Goal: Task Accomplishment & Management: Use online tool/utility

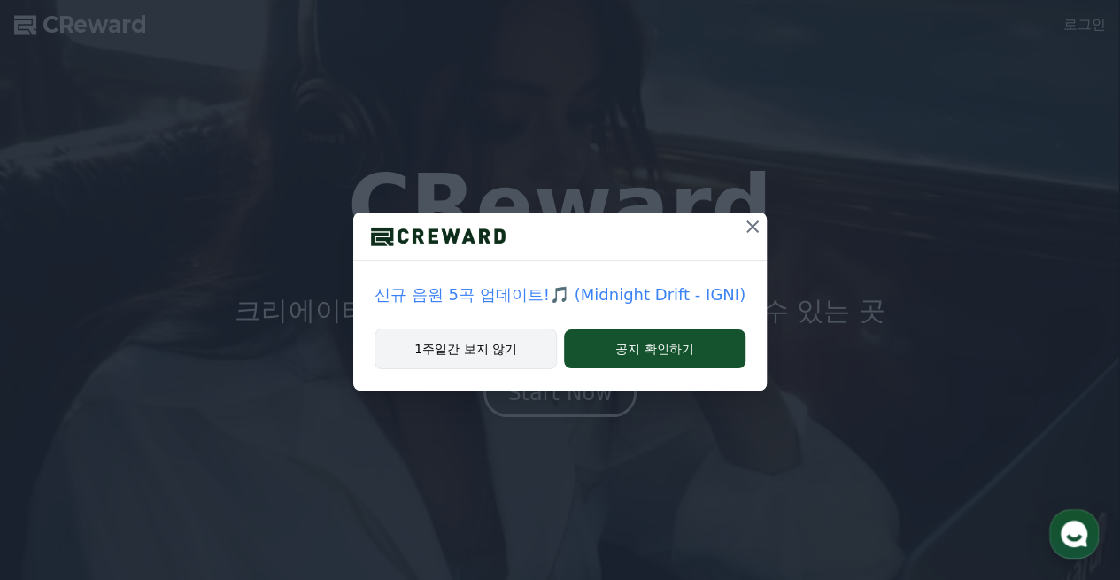
click at [467, 346] on button "1주일간 보지 않기" at bounding box center [466, 348] width 182 height 41
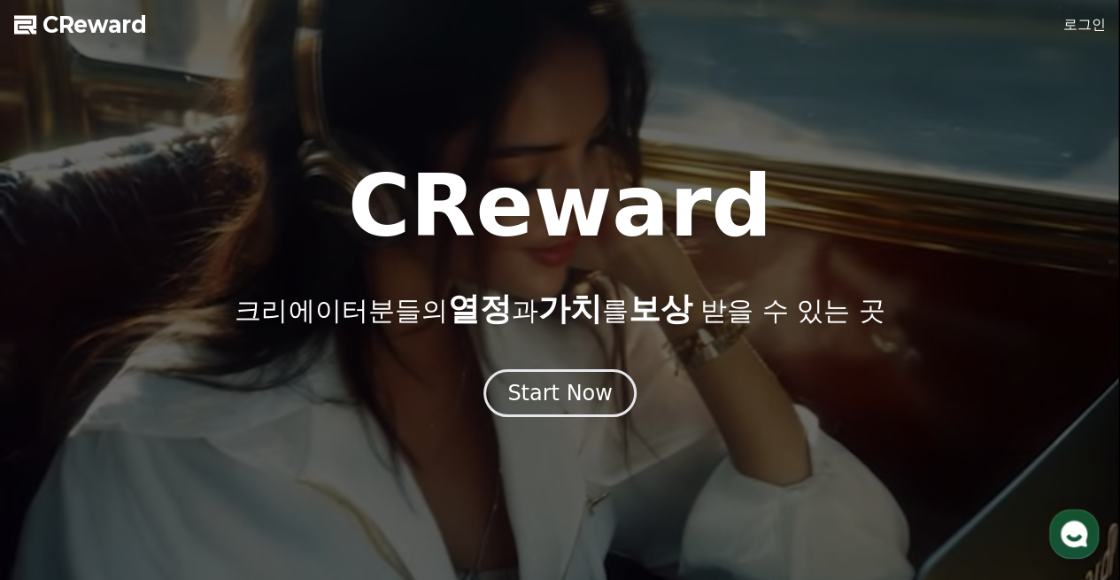
click at [1088, 18] on link "로그인" at bounding box center [1084, 24] width 43 height 21
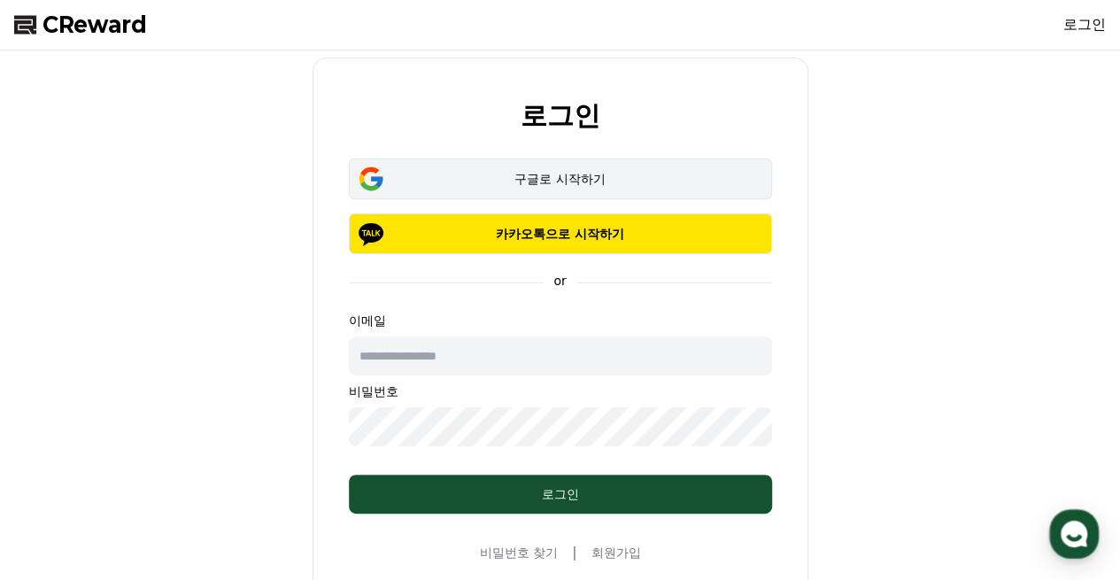
click at [536, 176] on div "구글로 시작하기" at bounding box center [561, 179] width 372 height 18
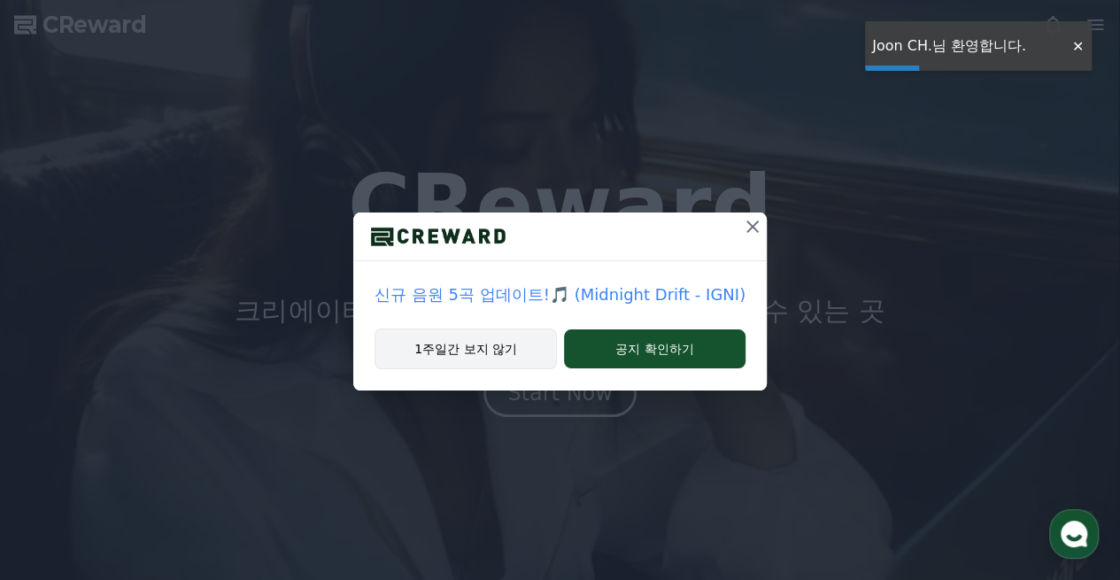
click at [452, 348] on button "1주일간 보지 않기" at bounding box center [466, 348] width 182 height 41
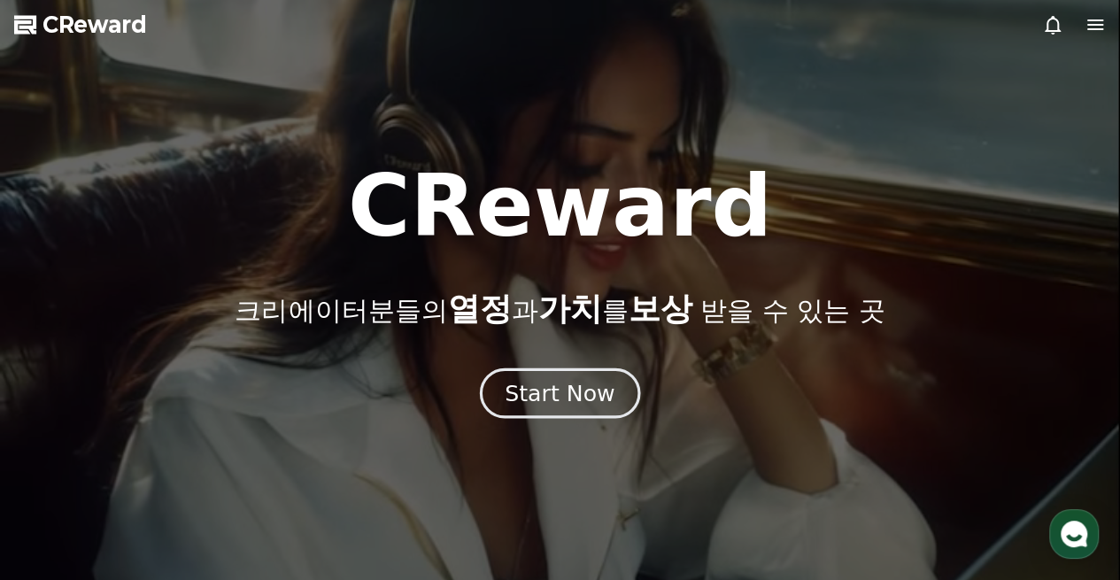
click at [588, 408] on button "Start Now" at bounding box center [560, 392] width 160 height 50
